Goal: Obtain resource: Download file/media

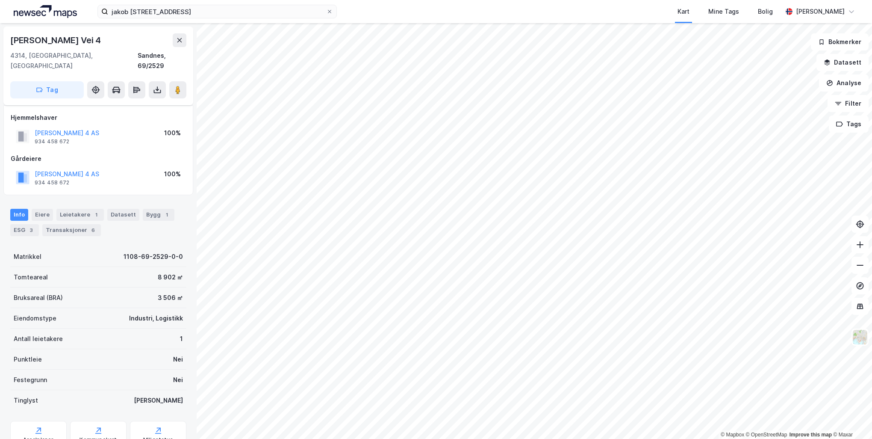
scroll to position [26, 0]
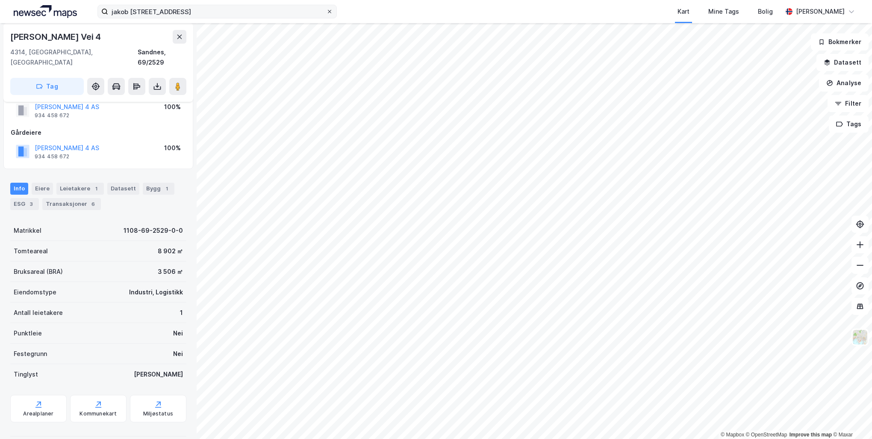
click at [331, 14] on icon at bounding box center [329, 11] width 5 height 5
click at [326, 14] on input "jakob [STREET_ADDRESS]" at bounding box center [217, 11] width 218 height 13
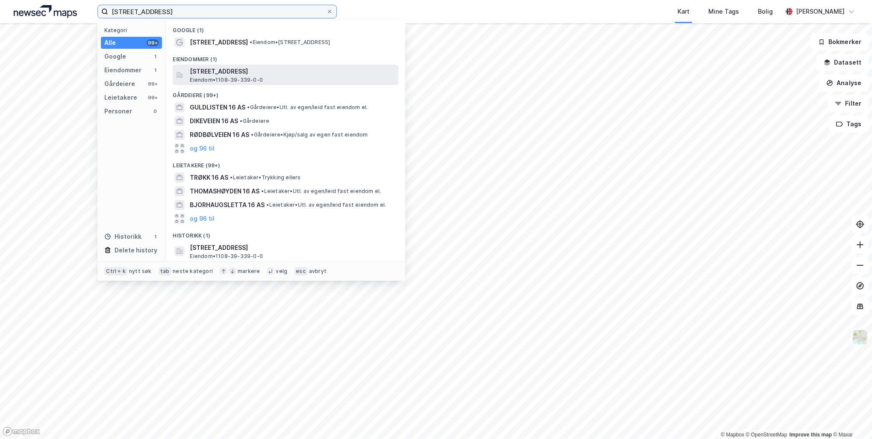
type input "[STREET_ADDRESS]"
click at [327, 78] on div "[STREET_ADDRESS], SANDNES Eiendom • 1108-39-339-0-0" at bounding box center [293, 74] width 207 height 17
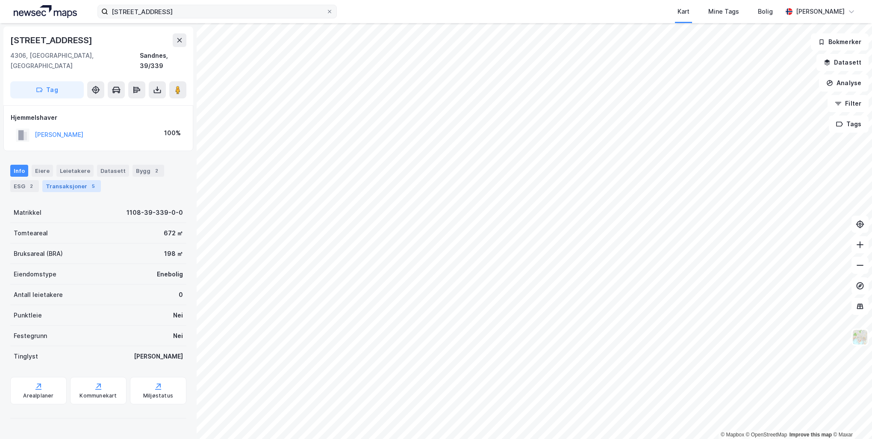
click at [66, 180] on div "Transaksjoner 5" at bounding box center [71, 186] width 59 height 12
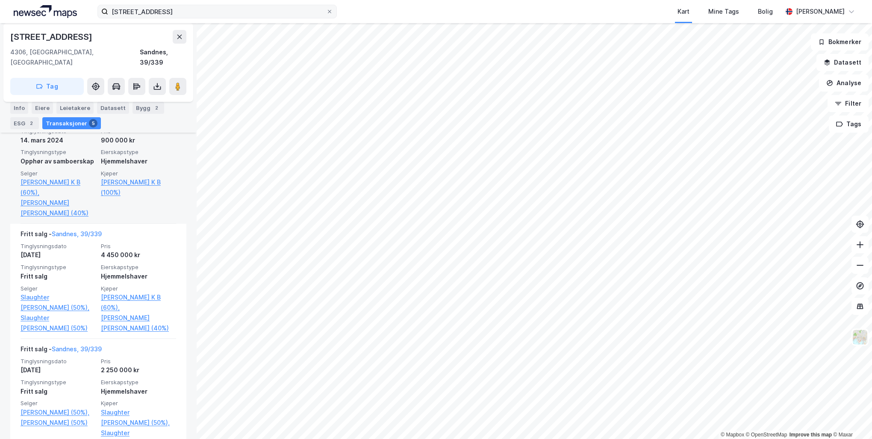
scroll to position [256, 0]
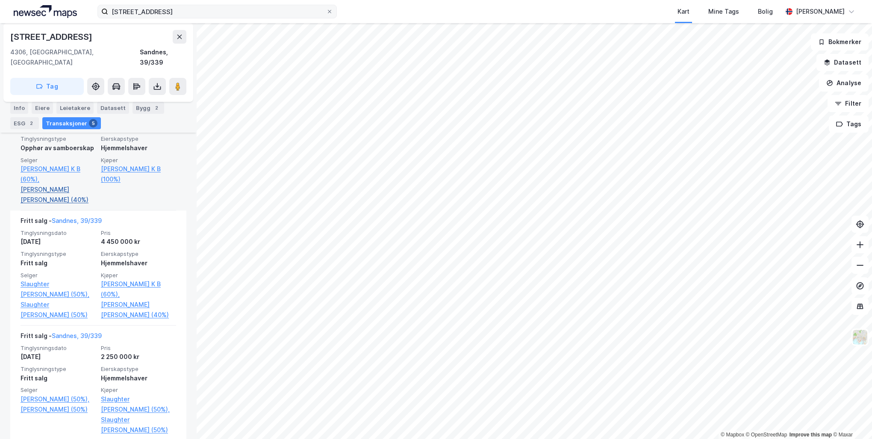
click at [68, 184] on link "[PERSON_NAME] [PERSON_NAME] (40%)" at bounding box center [58, 194] width 75 height 21
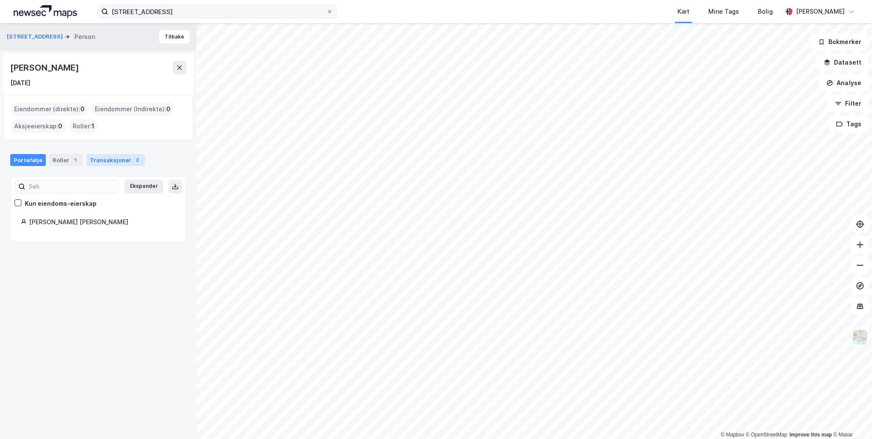
click at [103, 158] on div "Transaksjoner 2" at bounding box center [115, 160] width 59 height 12
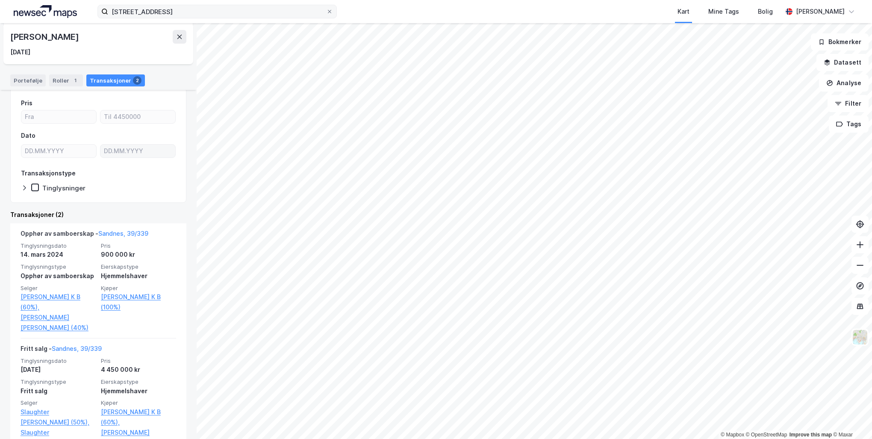
scroll to position [112, 0]
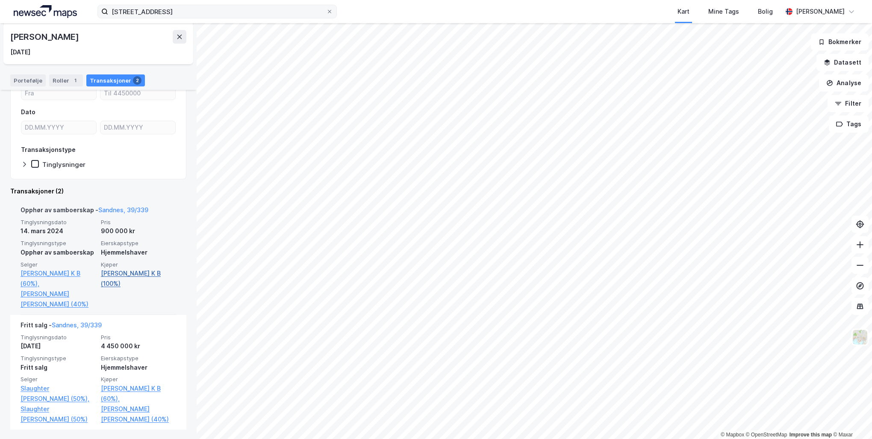
click at [150, 274] on link "[PERSON_NAME] K B (100%)" at bounding box center [138, 278] width 75 height 21
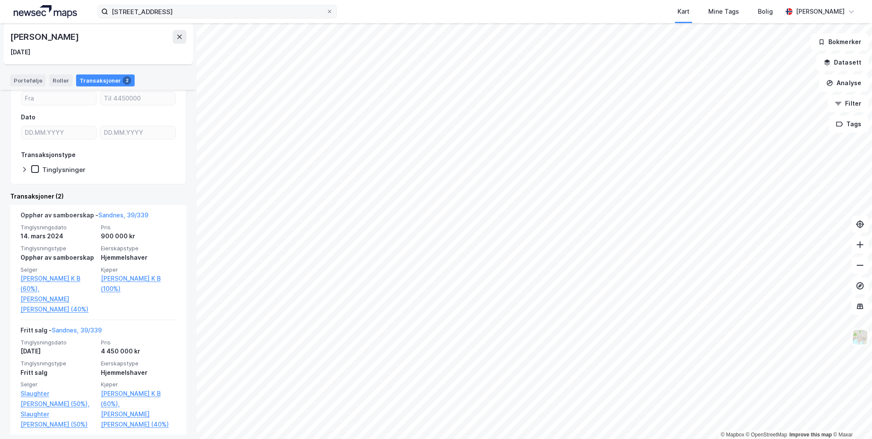
scroll to position [112, 0]
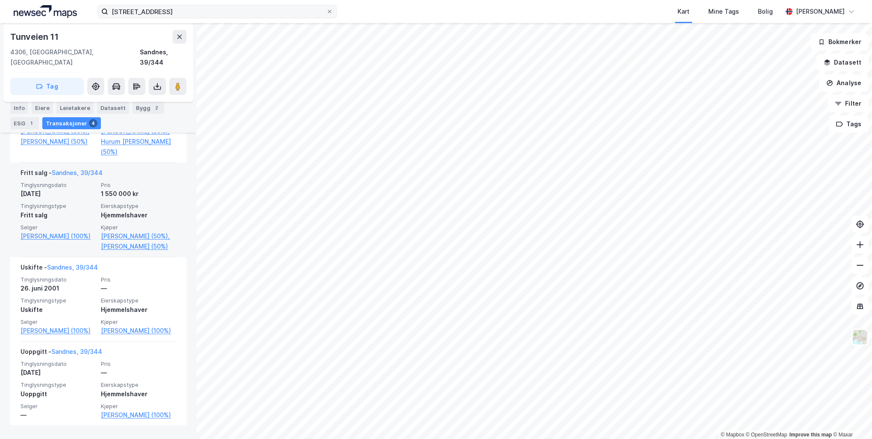
scroll to position [318, 0]
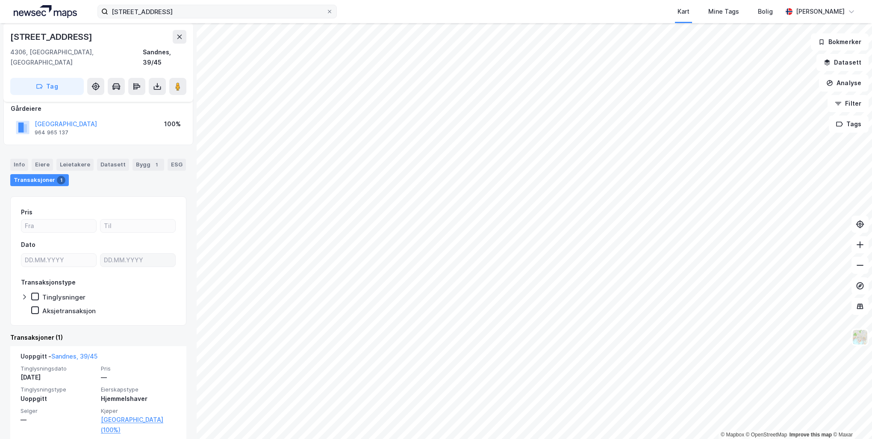
scroll to position [50, 0]
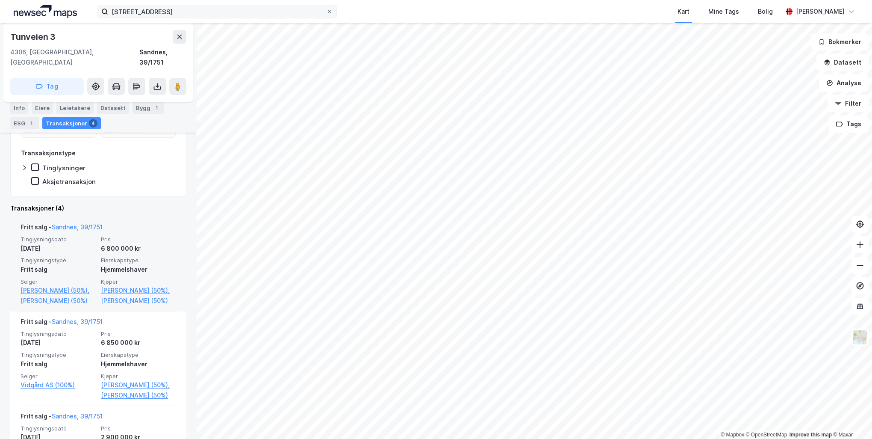
scroll to position [171, 0]
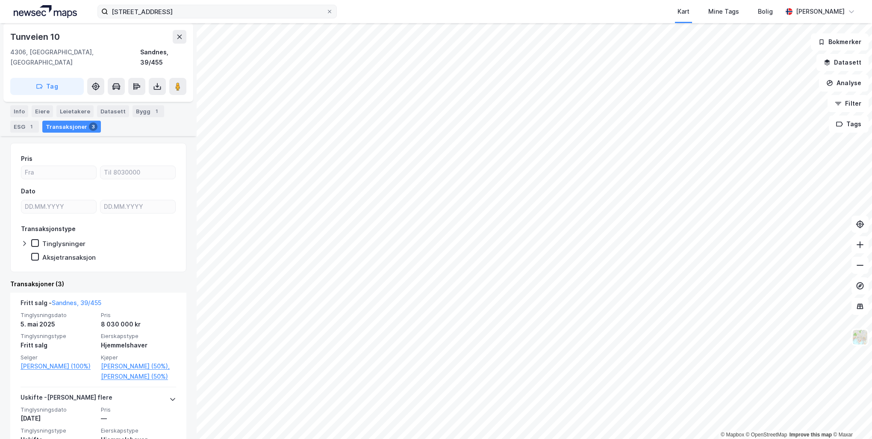
scroll to position [85, 0]
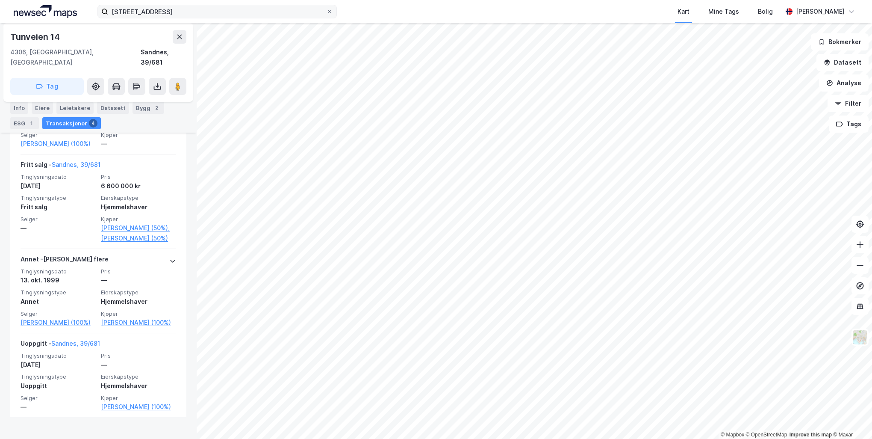
scroll to position [308, 0]
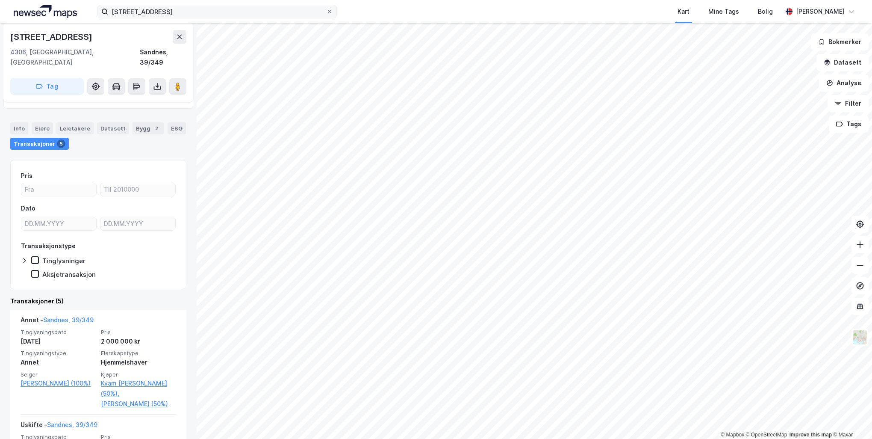
scroll to position [85, 0]
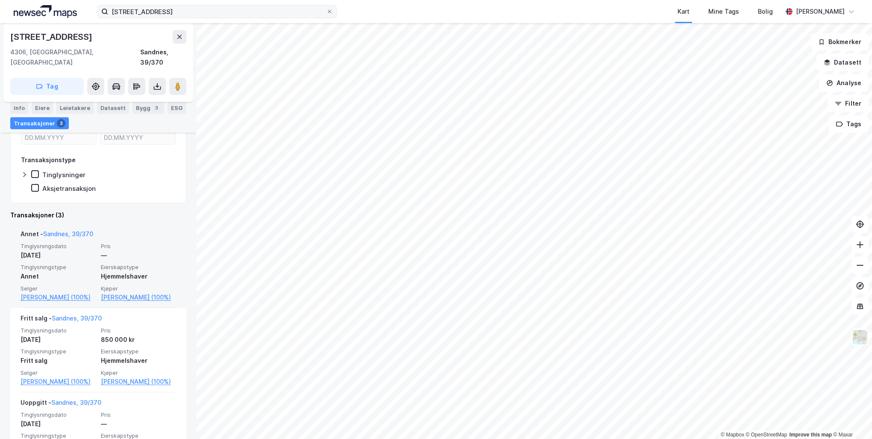
scroll to position [171, 0]
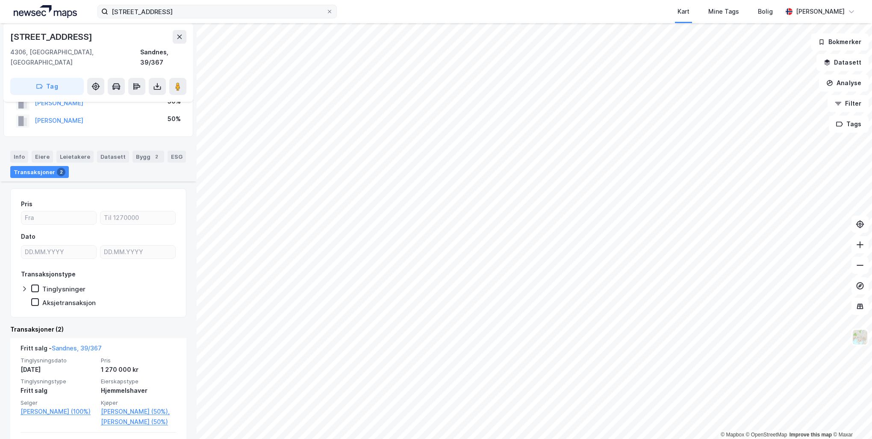
scroll to position [119, 0]
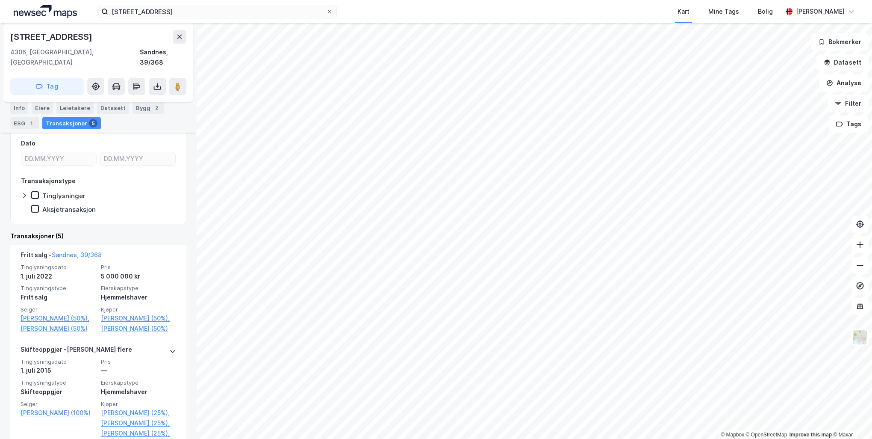
scroll to position [128, 0]
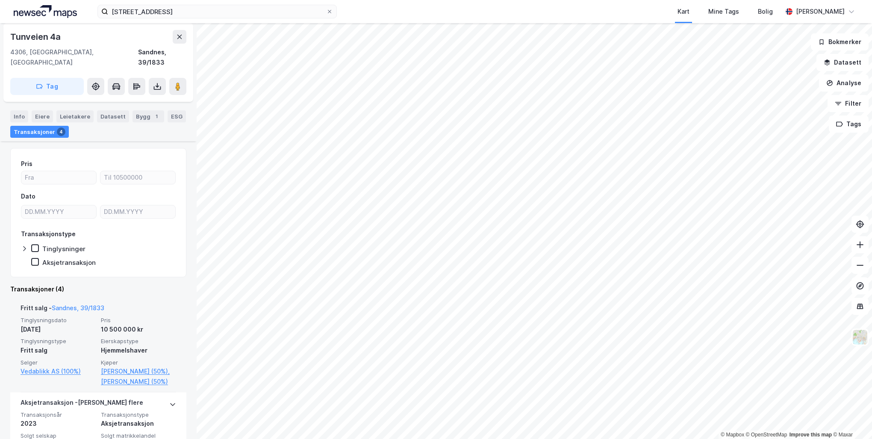
scroll to position [85, 0]
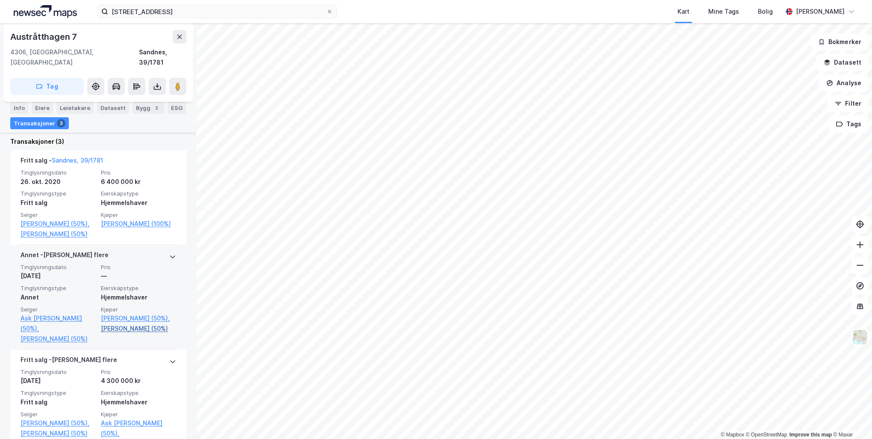
scroll to position [214, 0]
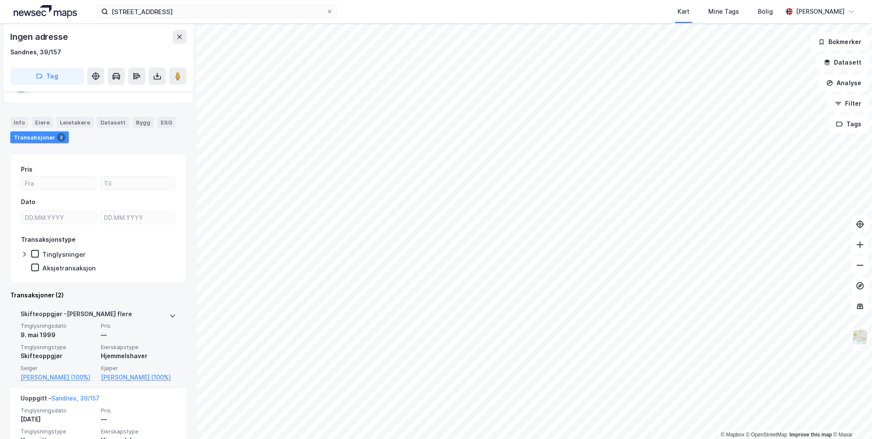
scroll to position [80, 0]
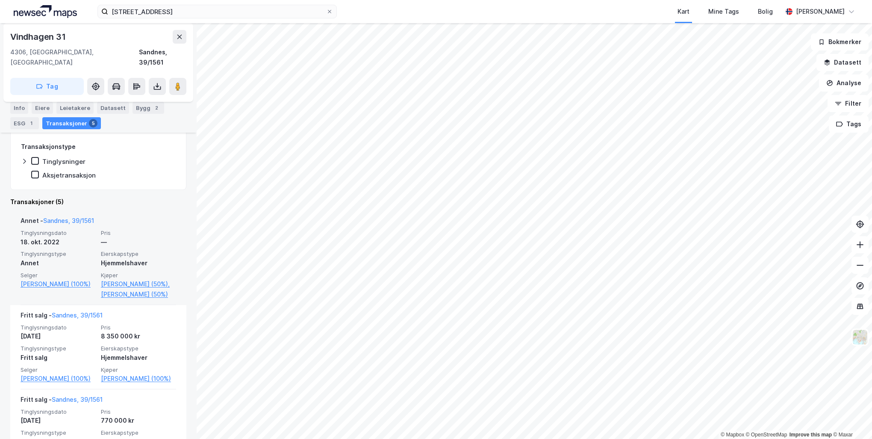
scroll to position [171, 0]
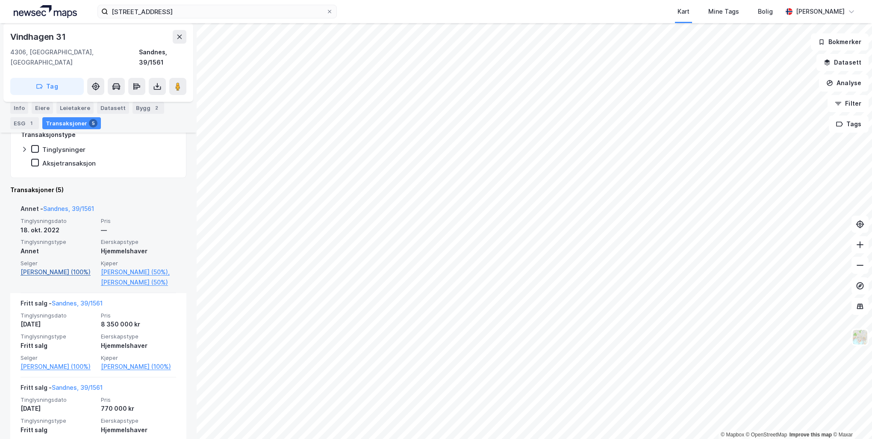
click at [41, 267] on link "[PERSON_NAME] (100%)" at bounding box center [58, 272] width 75 height 10
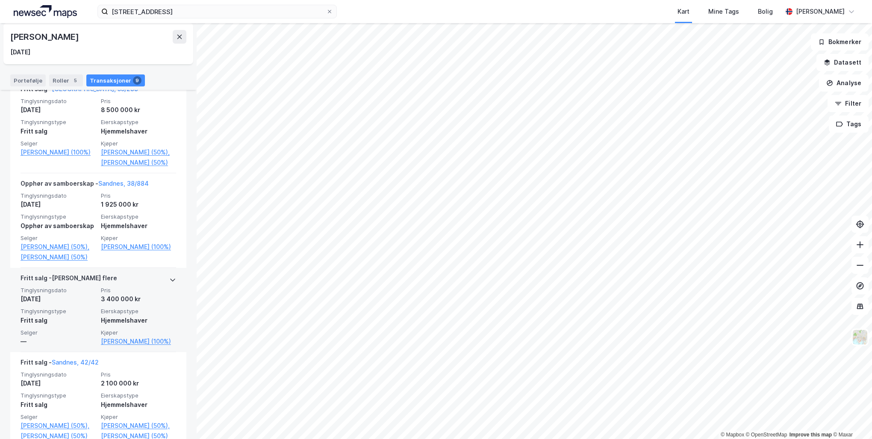
scroll to position [513, 0]
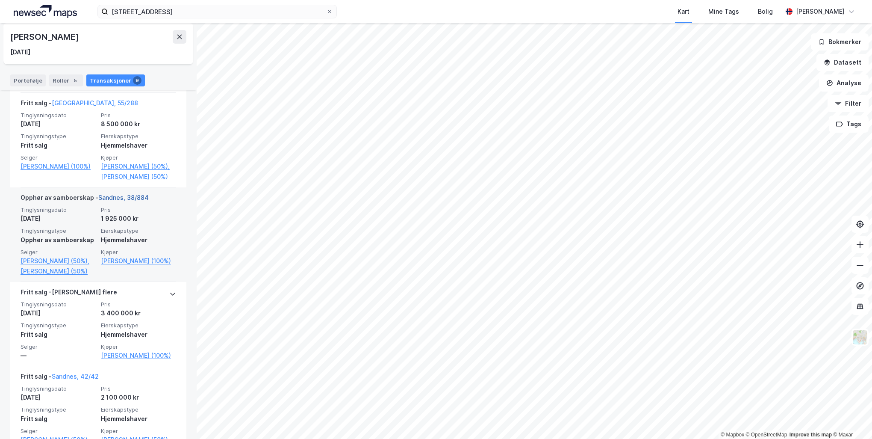
click at [127, 196] on link "Sandnes, 38/884" at bounding box center [123, 197] width 50 height 7
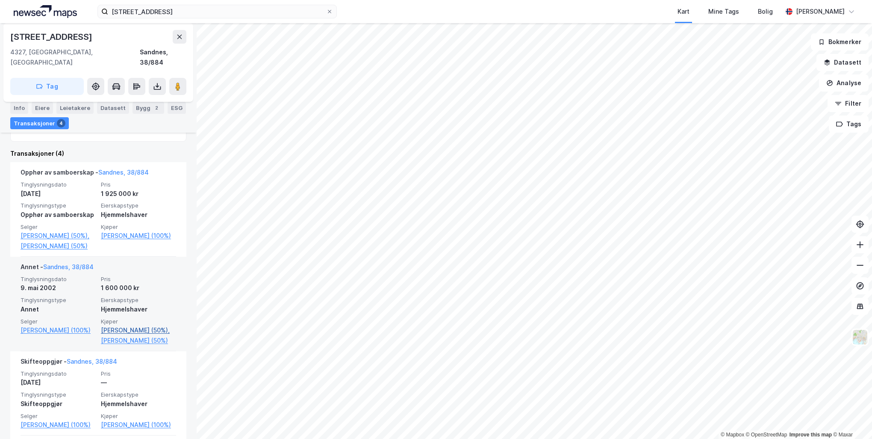
scroll to position [212, 0]
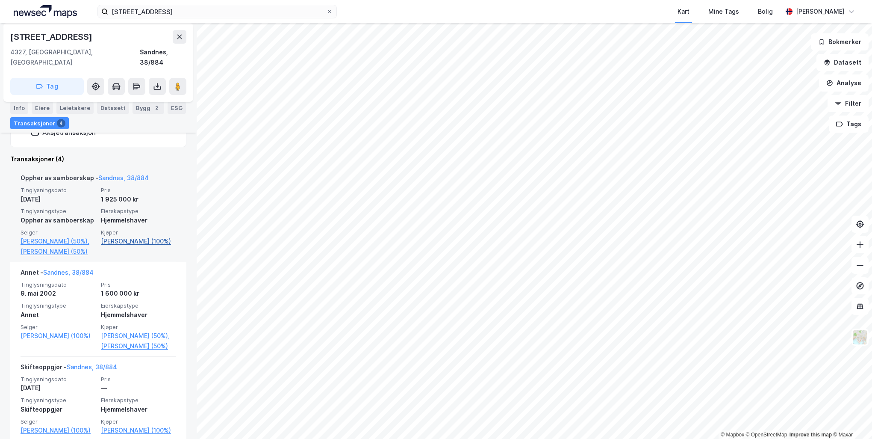
click at [133, 236] on link "[PERSON_NAME] (100%)" at bounding box center [138, 241] width 75 height 10
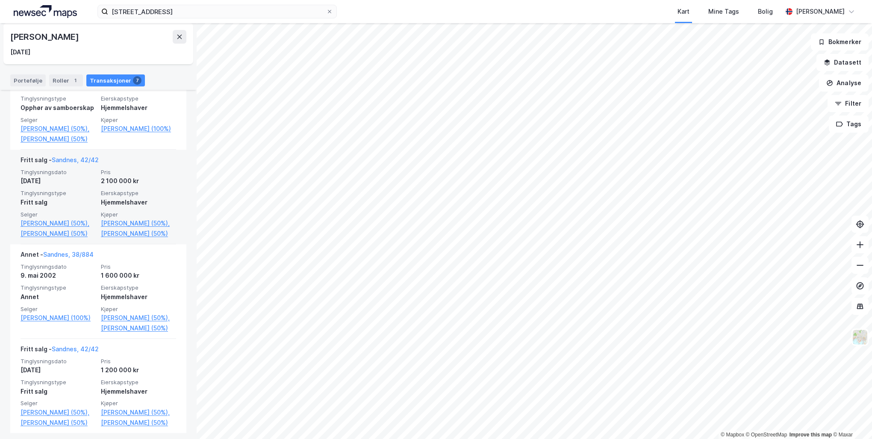
scroll to position [523, 0]
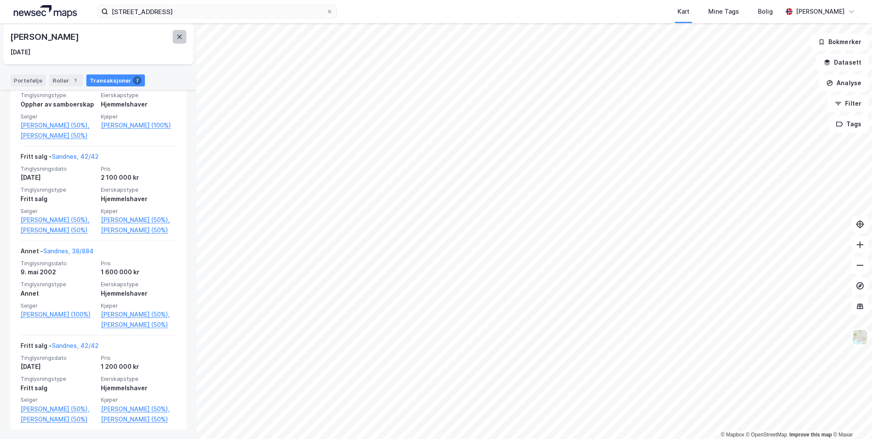
click at [179, 38] on icon at bounding box center [179, 36] width 7 height 7
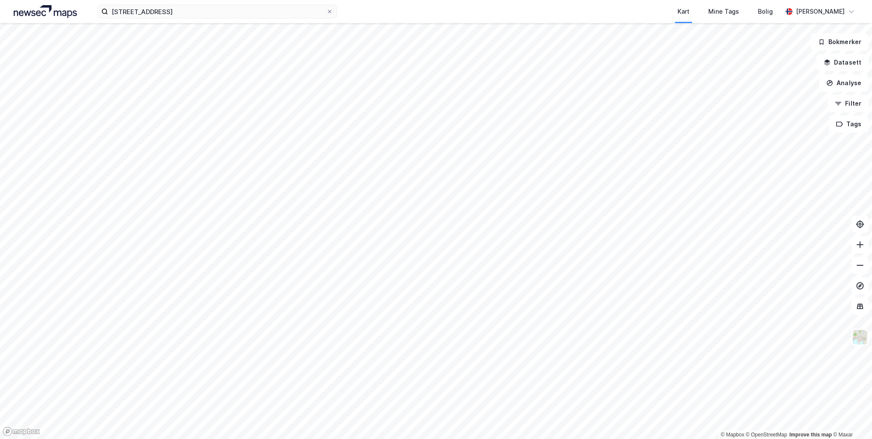
click at [38, 15] on img at bounding box center [45, 11] width 63 height 13
click at [331, 12] on icon at bounding box center [329, 11] width 3 height 3
click at [326, 12] on input "[STREET_ADDRESS]" at bounding box center [217, 11] width 218 height 13
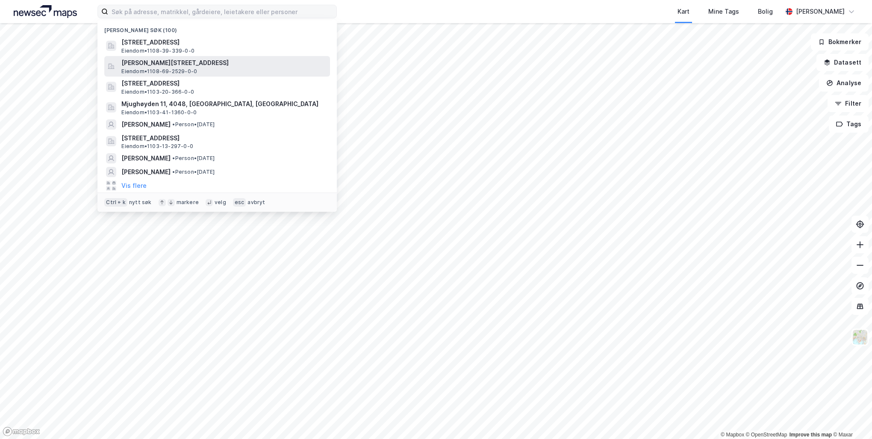
click at [279, 59] on span "[PERSON_NAME][STREET_ADDRESS]" at bounding box center [223, 63] width 205 height 10
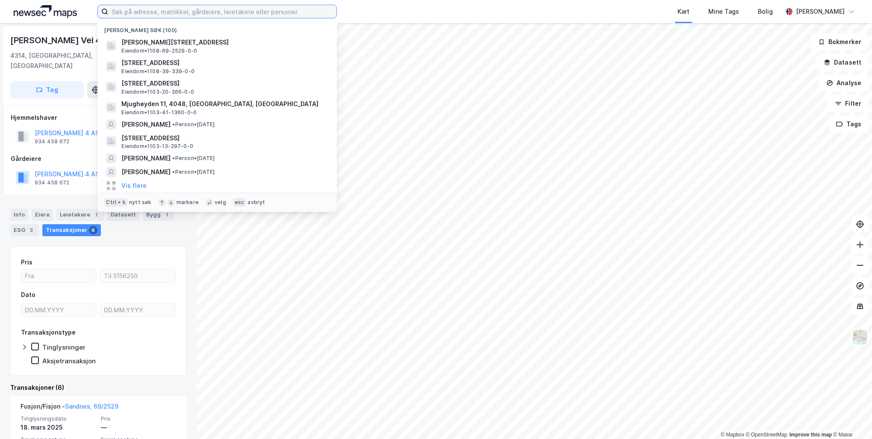
click at [269, 15] on input at bounding box center [222, 11] width 228 height 13
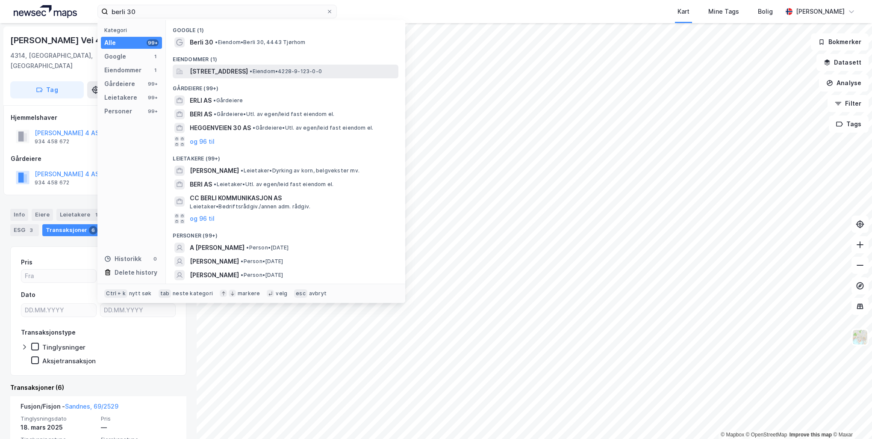
click at [288, 72] on div "[STREET_ADDRESS] • Eiendom • 4228-9-123-0-0" at bounding box center [293, 71] width 207 height 10
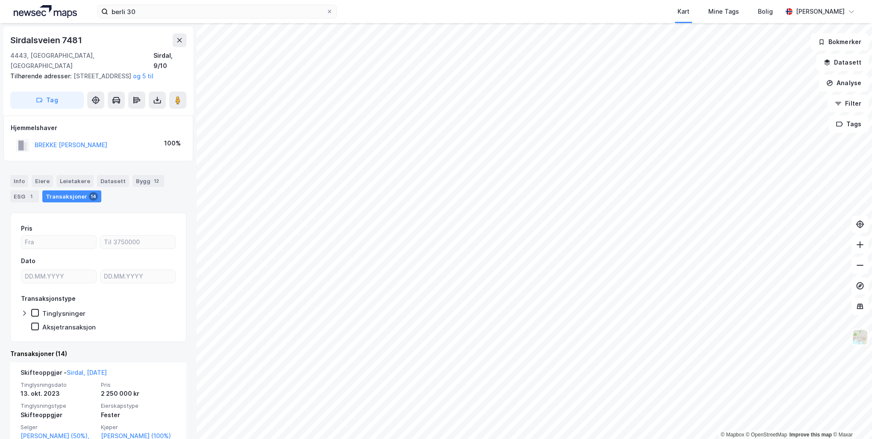
click at [333, 0] on html "berli 30 Kart Mine Tags Bolig [PERSON_NAME] © Mapbox © OpenStreetMap Improve th…" at bounding box center [436, 219] width 872 height 439
click at [173, 0] on html "berli 30 Kart Mine Tags Bolig [PERSON_NAME] © Mapbox © OpenStreetMap Improve th…" at bounding box center [436, 219] width 872 height 439
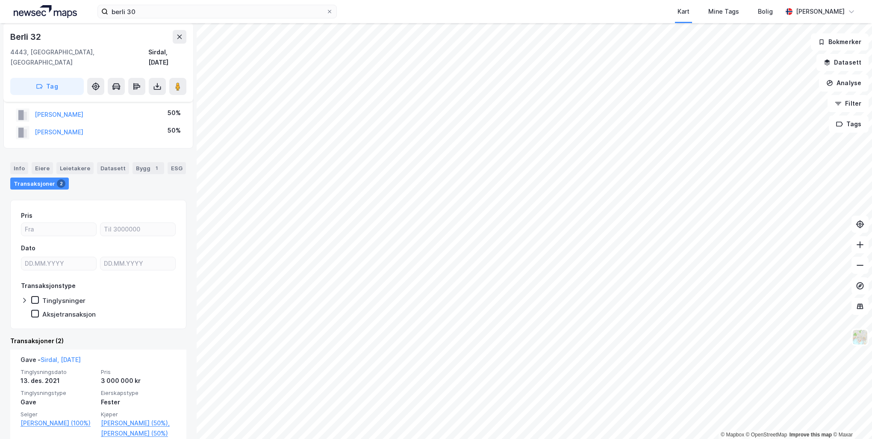
scroll to position [85, 0]
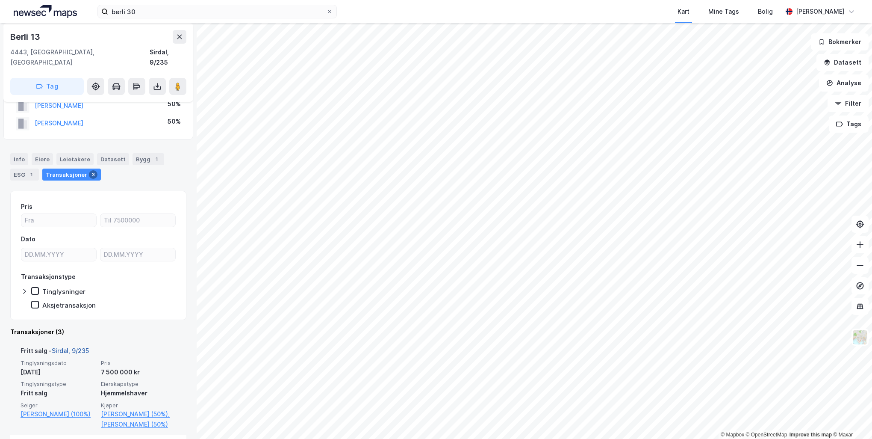
scroll to position [43, 0]
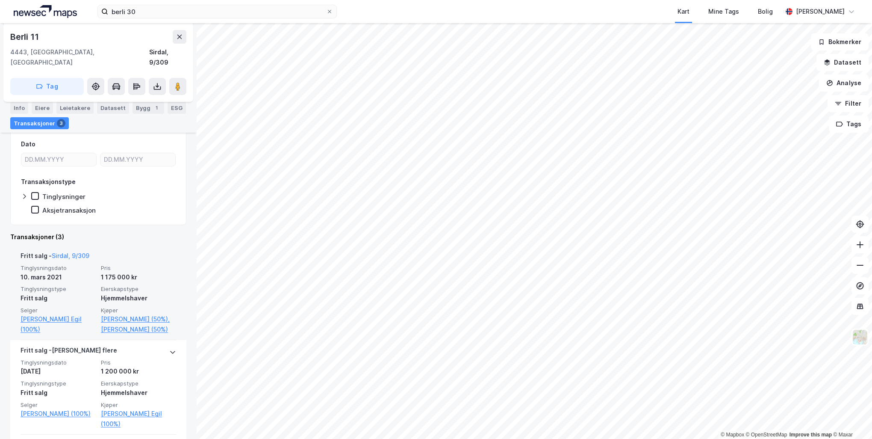
scroll to position [128, 0]
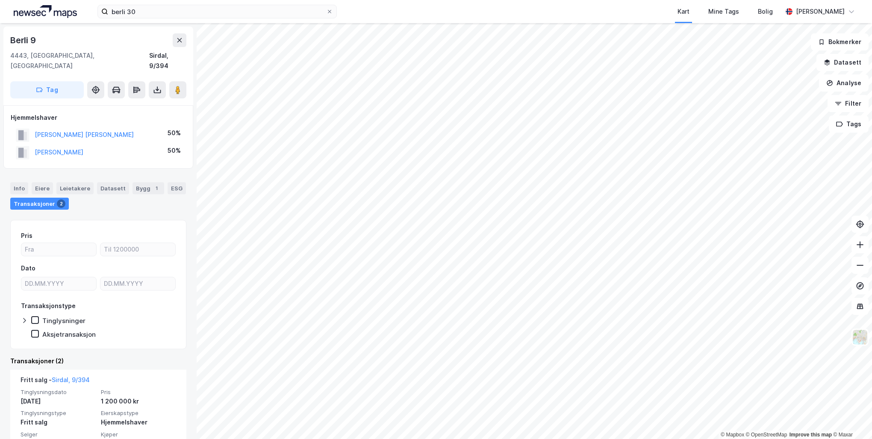
scroll to position [43, 0]
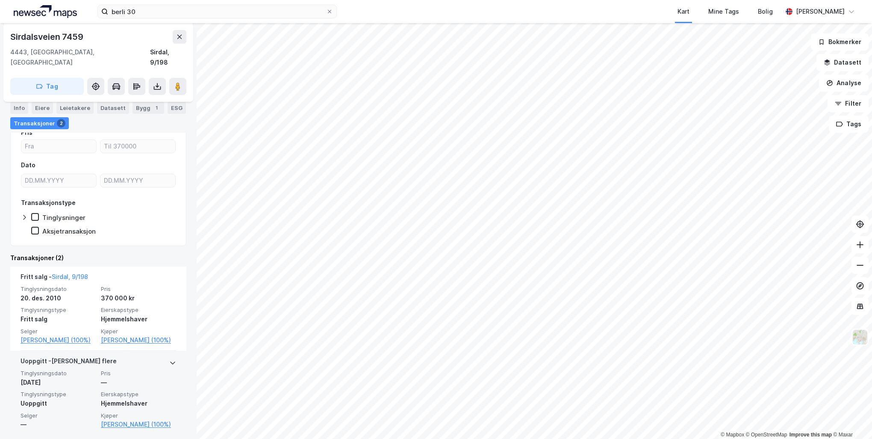
scroll to position [101, 0]
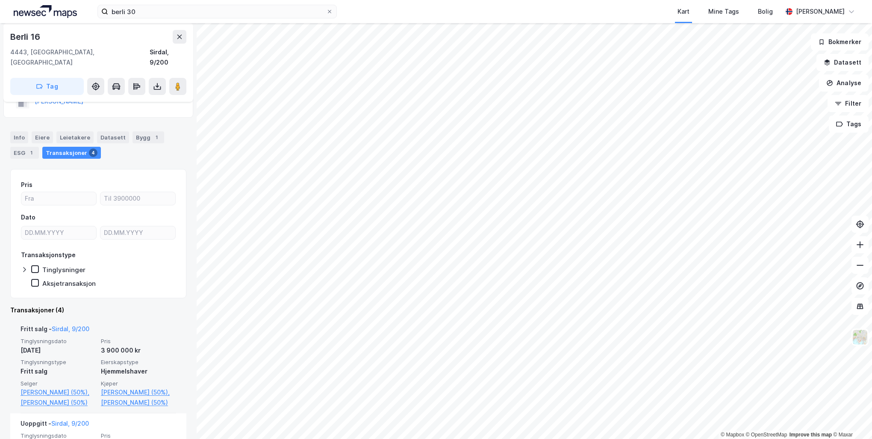
scroll to position [85, 0]
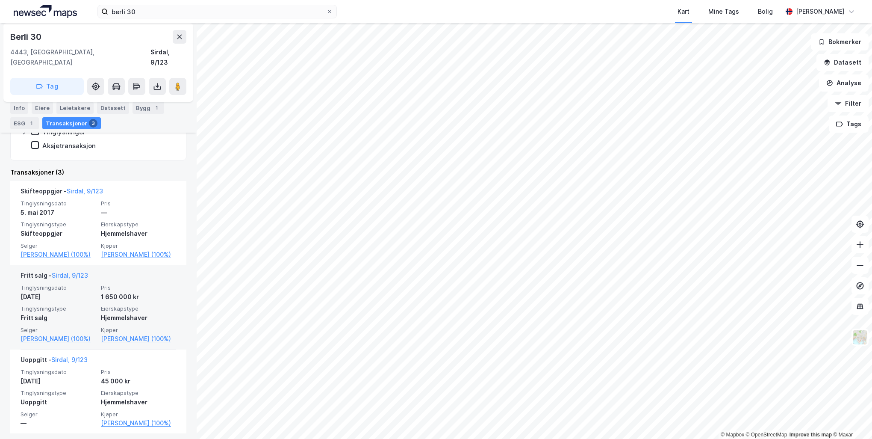
scroll to position [186, 0]
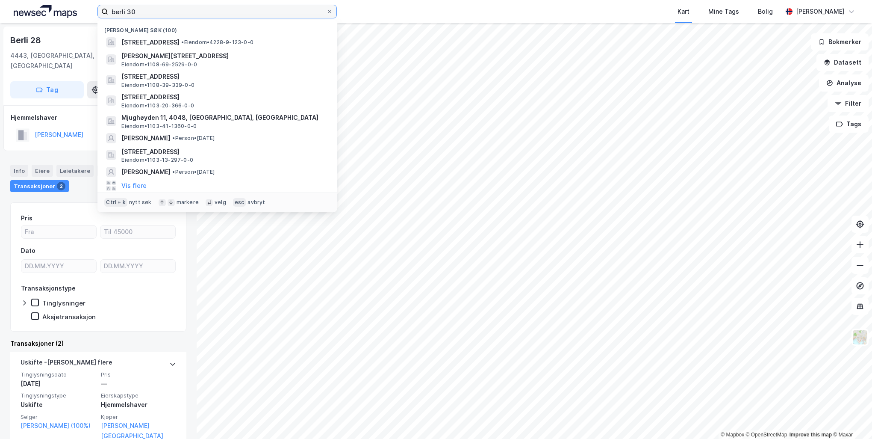
drag, startPoint x: 137, startPoint y: 9, endPoint x: 70, endPoint y: 8, distance: 67.1
click at [70, 8] on div "berli 30 Nylige søk (100) Berli 30, 4443, [GEOGRAPHIC_DATA], [GEOGRAPHIC_DATA] …" at bounding box center [436, 11] width 872 height 23
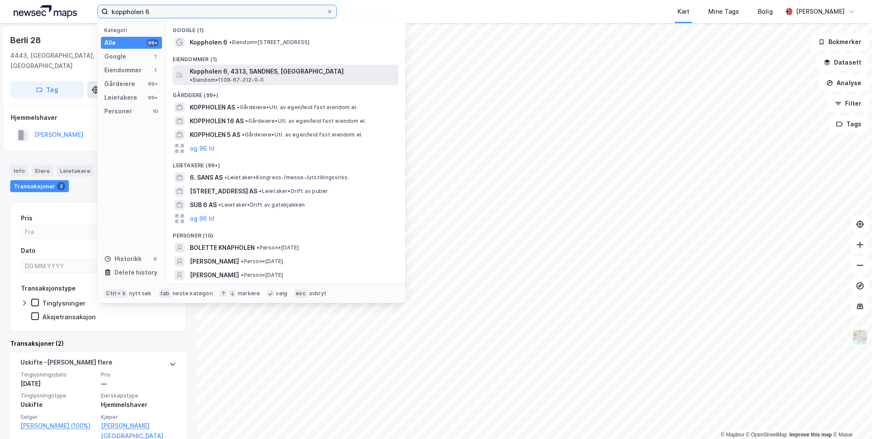
type input "koppholen 6"
click at [233, 69] on span "Koppholen 6, 4313, SANDNES, [GEOGRAPHIC_DATA]" at bounding box center [267, 71] width 154 height 10
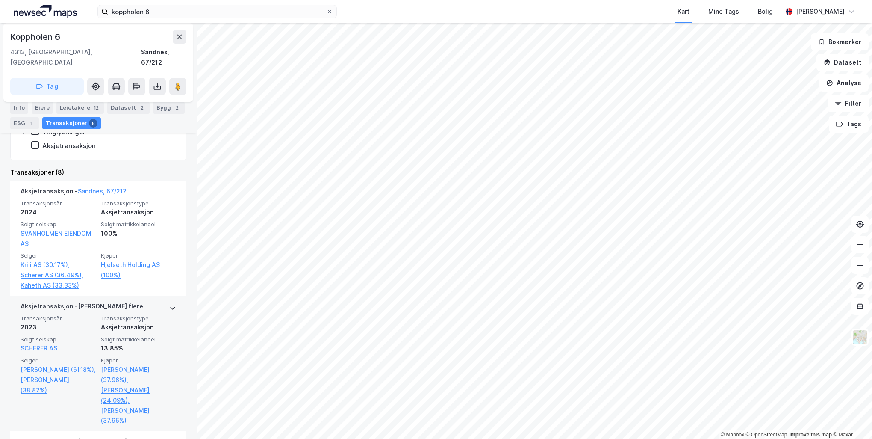
scroll to position [214, 0]
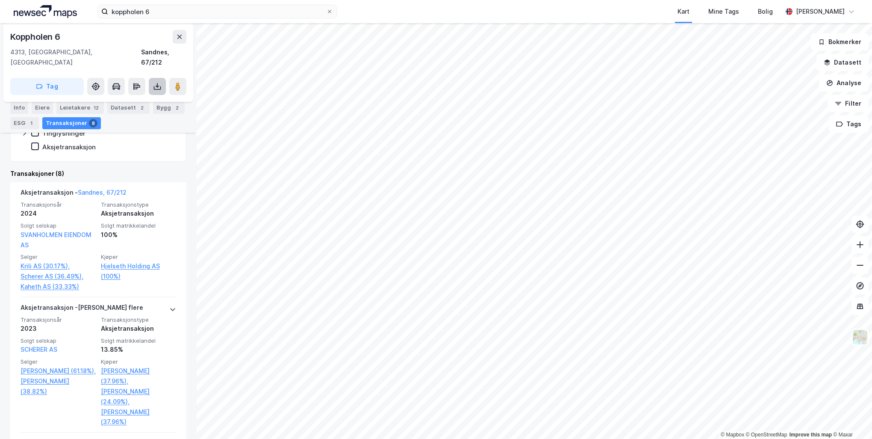
click at [159, 82] on icon at bounding box center [157, 86] width 9 height 9
click at [137, 100] on div "Last ned grunnbok" at bounding box center [115, 103] width 50 height 7
